Goal: Task Accomplishment & Management: Use online tool/utility

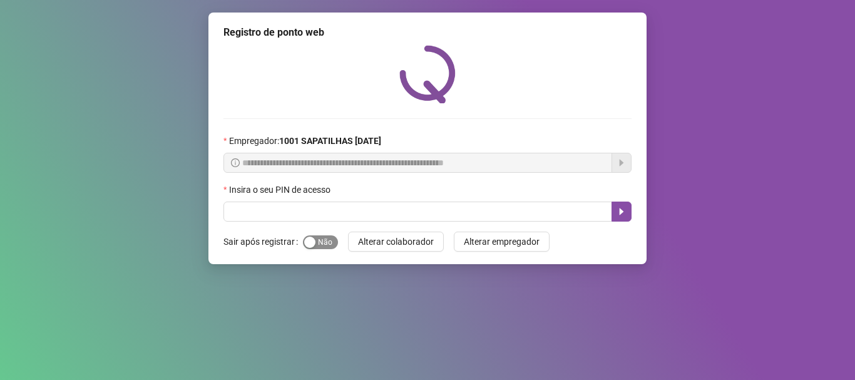
click at [310, 245] on div "button" at bounding box center [309, 242] width 11 height 11
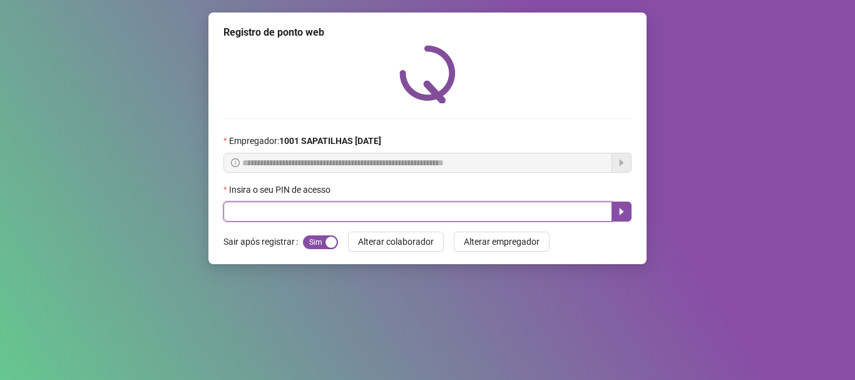
click at [305, 216] on input "text" at bounding box center [417, 212] width 389 height 20
type input "*****"
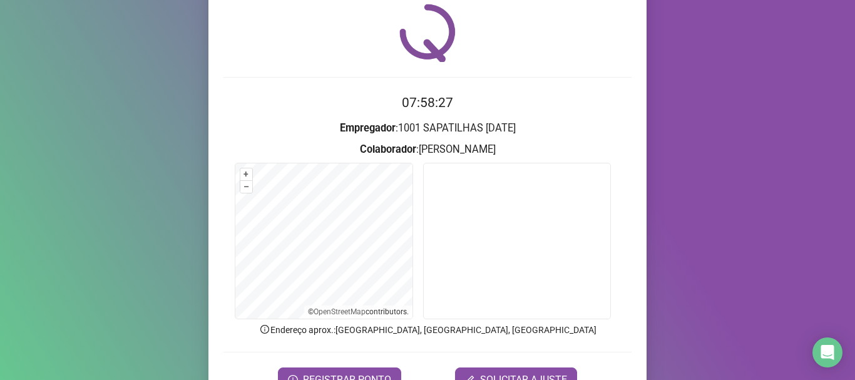
scroll to position [109, 0]
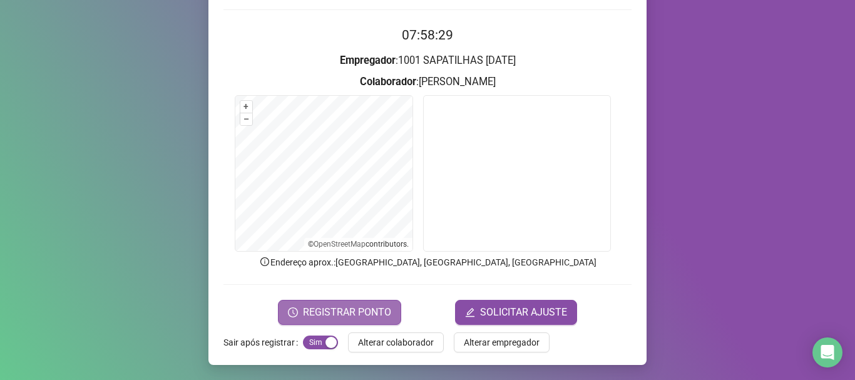
click at [382, 312] on span "REGISTRAR PONTO" at bounding box center [347, 312] width 88 height 15
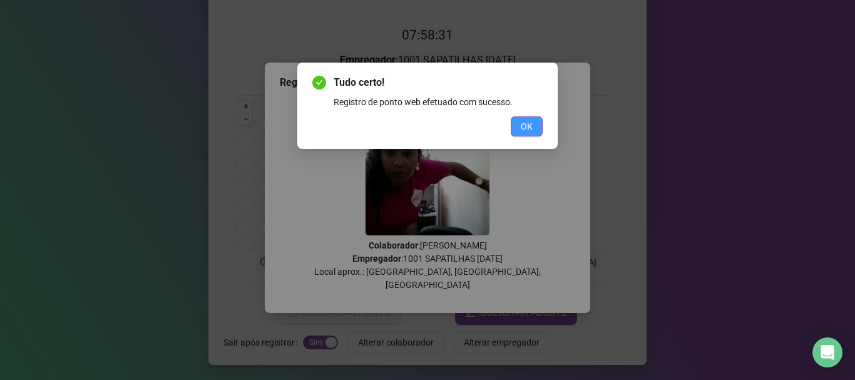
click at [526, 125] on span "OK" at bounding box center [527, 127] width 12 height 14
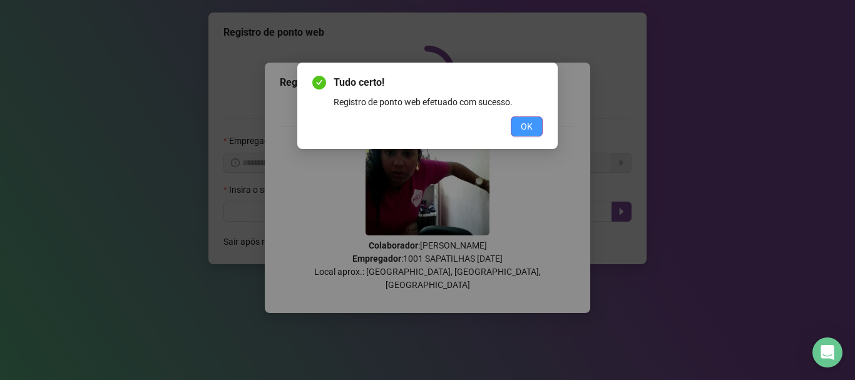
scroll to position [0, 0]
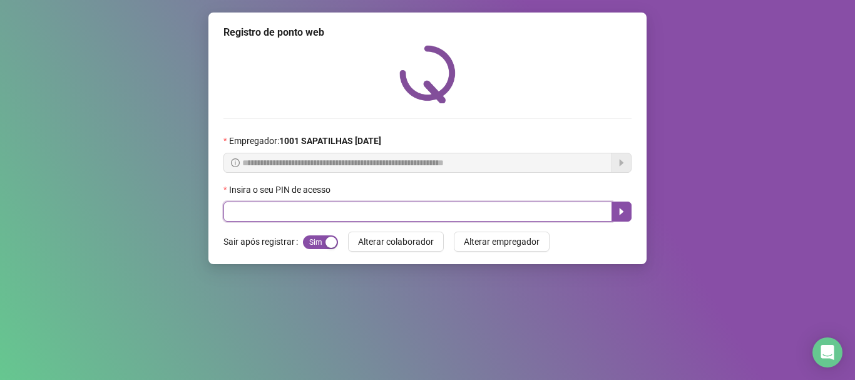
click at [364, 212] on input "text" at bounding box center [417, 212] width 389 height 20
type input "*****"
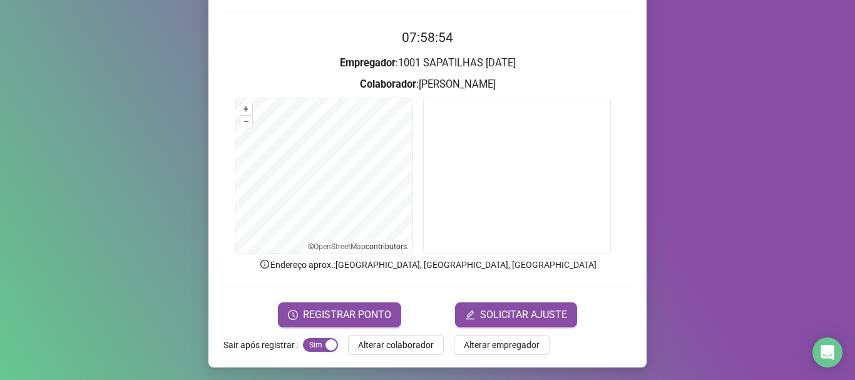
scroll to position [109, 0]
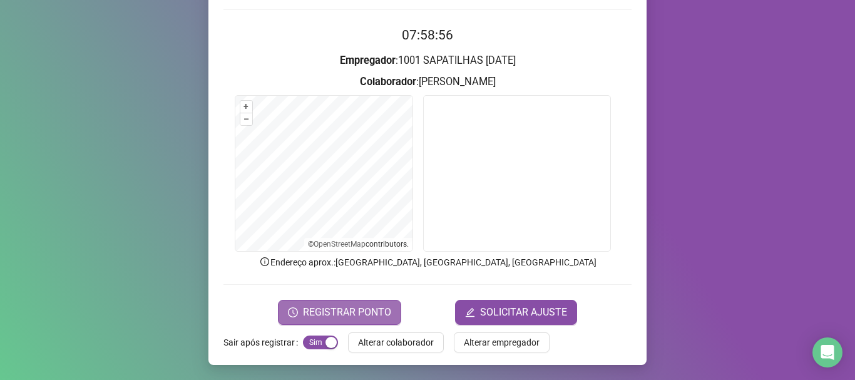
click at [360, 308] on span "REGISTRAR PONTO" at bounding box center [347, 312] width 88 height 15
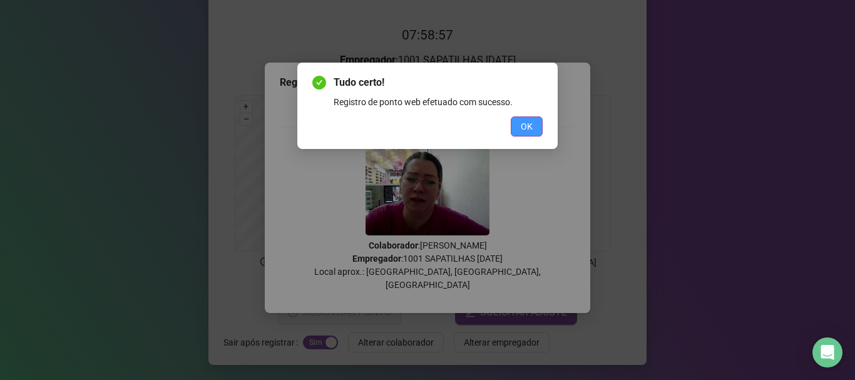
click at [526, 127] on span "OK" at bounding box center [527, 127] width 12 height 14
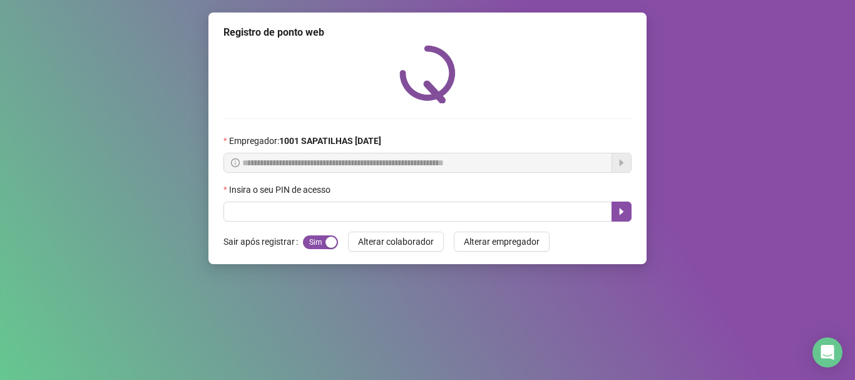
scroll to position [0, 0]
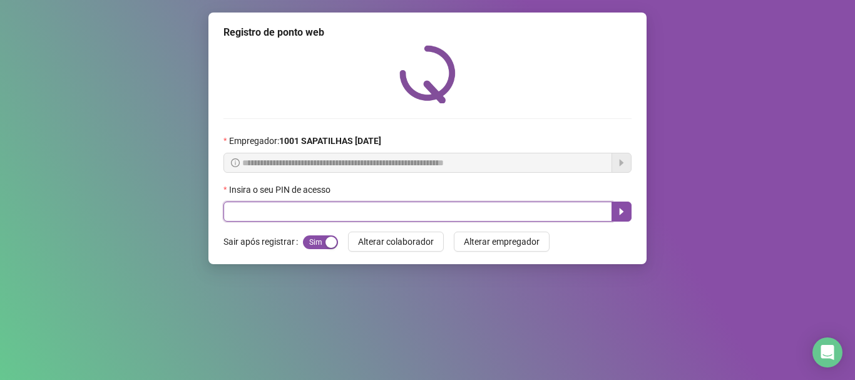
click at [491, 207] on input "text" at bounding box center [417, 212] width 389 height 20
type input "*****"
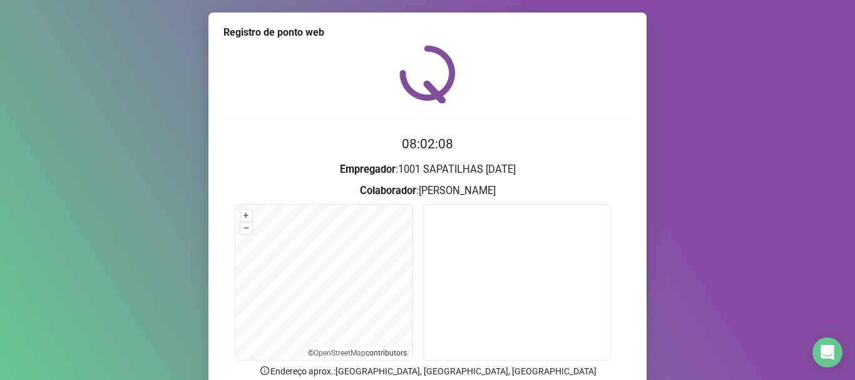
scroll to position [109, 0]
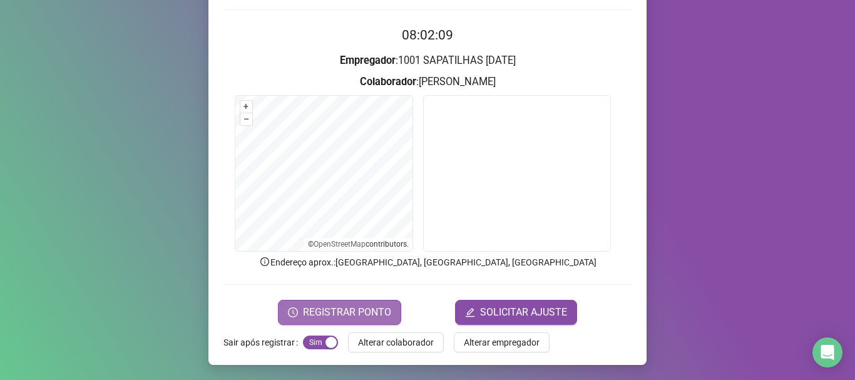
click at [365, 313] on span "REGISTRAR PONTO" at bounding box center [347, 312] width 88 height 15
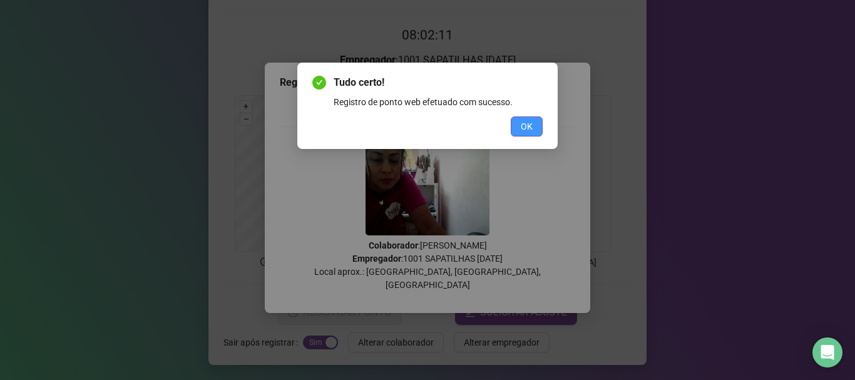
click at [535, 125] on button "OK" at bounding box center [527, 126] width 32 height 20
